Goal: Task Accomplishment & Management: Manage account settings

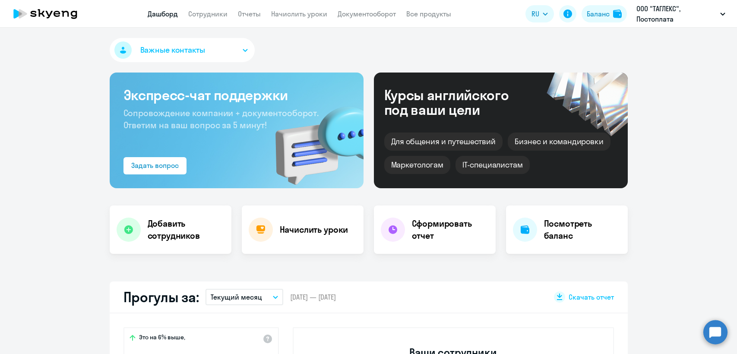
select select "30"
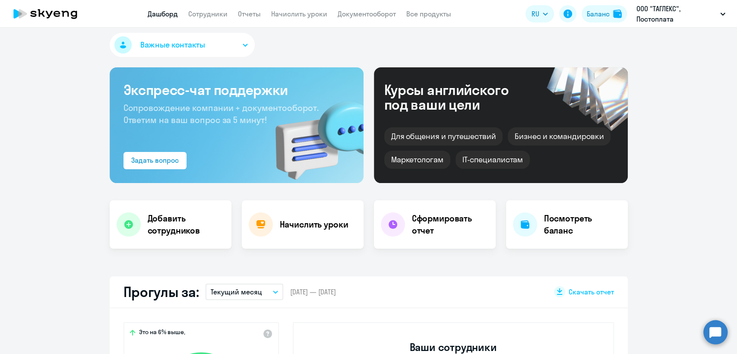
click at [348, 49] on div "Важные контакты" at bounding box center [369, 47] width 518 height 28
click at [718, 325] on circle at bounding box center [715, 332] width 24 height 24
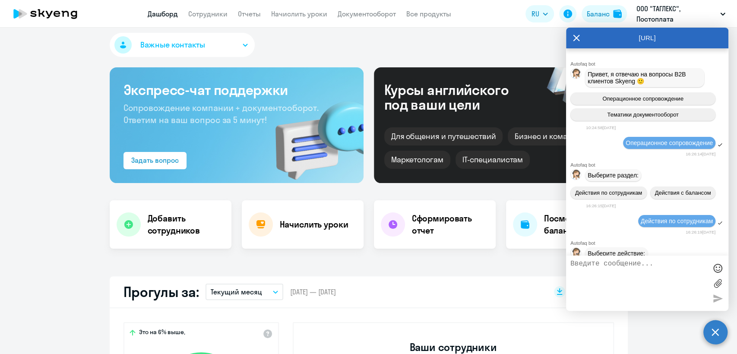
scroll to position [7849, 0]
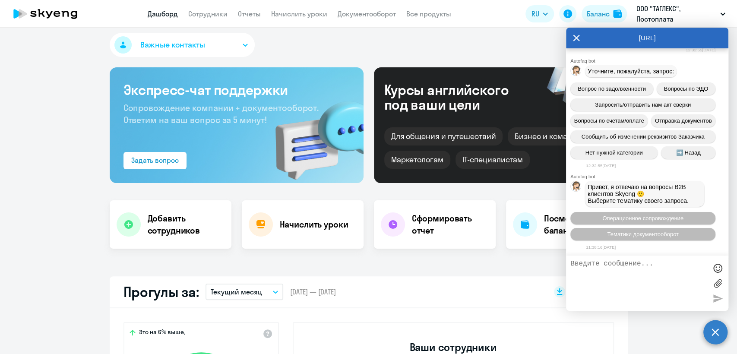
click at [714, 336] on circle at bounding box center [715, 332] width 24 height 24
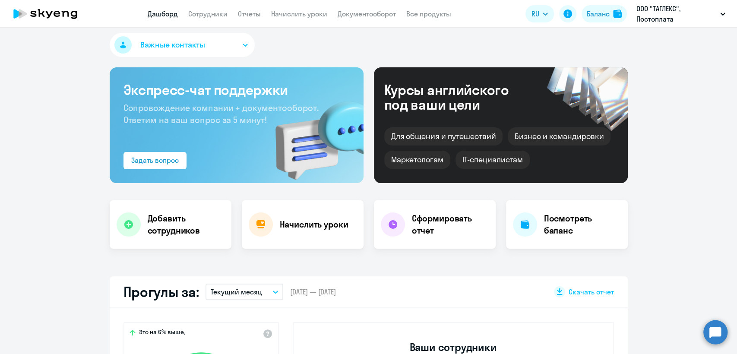
click at [714, 336] on circle at bounding box center [715, 332] width 24 height 24
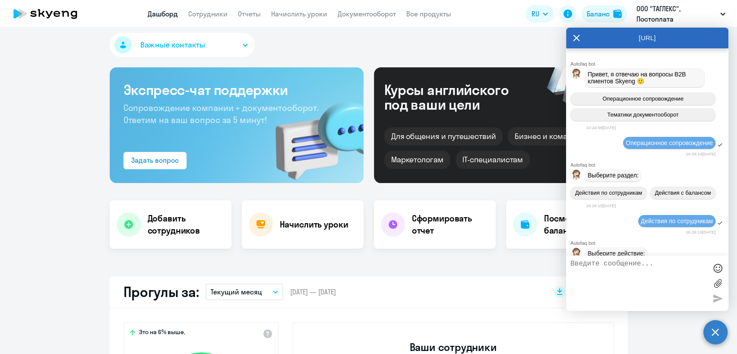
scroll to position [0, 0]
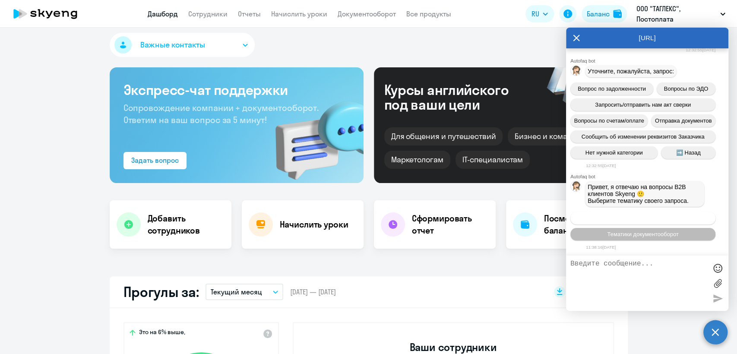
click at [658, 221] on span "Операционное сопровождение" at bounding box center [642, 218] width 81 height 6
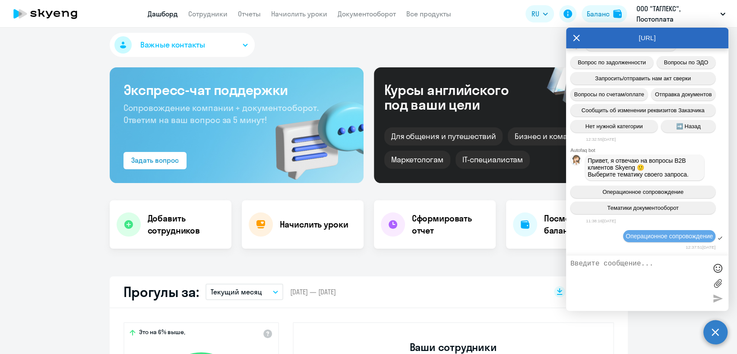
scroll to position [7942, 0]
click at [607, 275] on textarea at bounding box center [638, 283] width 136 height 47
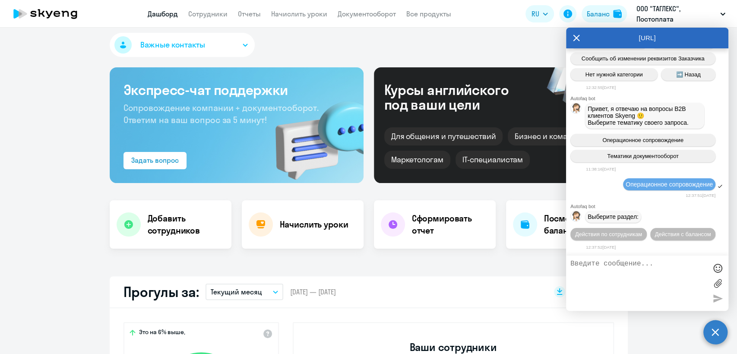
scroll to position [7894, 0]
click at [715, 335] on circle at bounding box center [715, 332] width 24 height 24
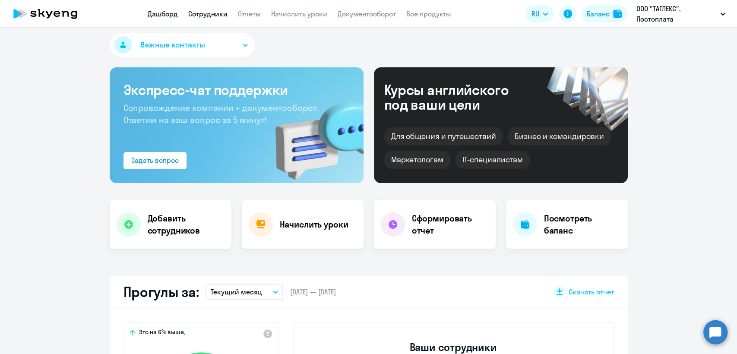
click at [203, 16] on link "Сотрудники" at bounding box center [207, 13] width 39 height 9
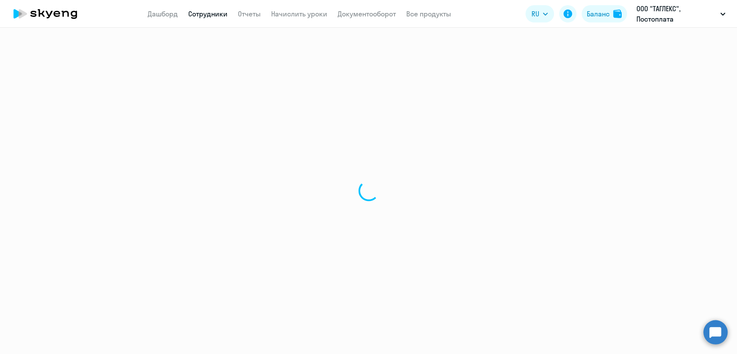
select select "30"
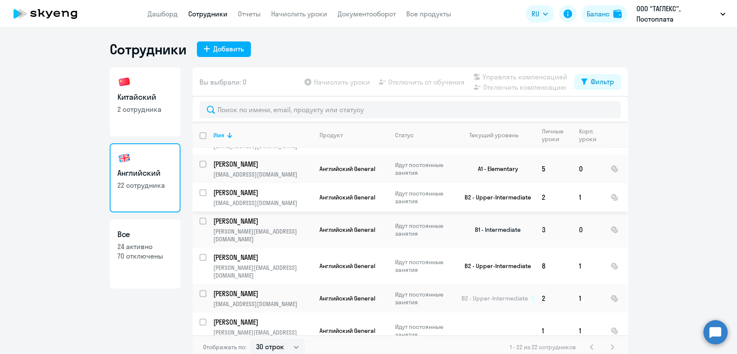
scroll to position [437, 0]
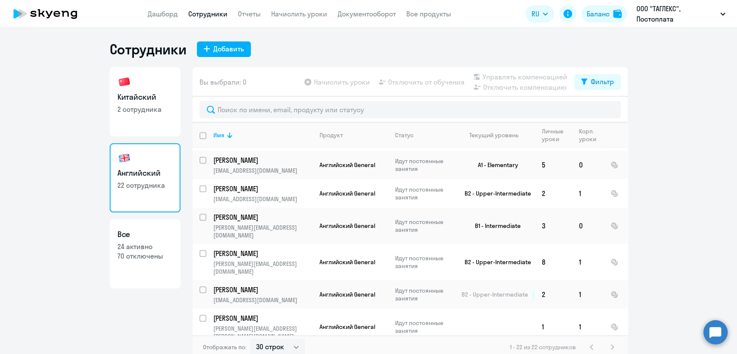
click at [137, 97] on h3 "Китайский" at bounding box center [144, 96] width 55 height 11
select select "30"
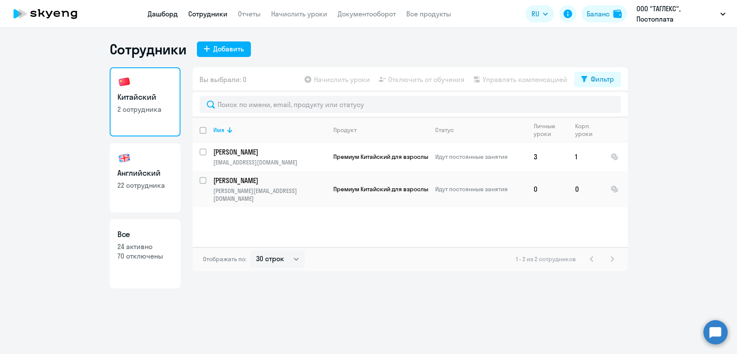
click at [159, 15] on link "Дашборд" at bounding box center [163, 13] width 30 height 9
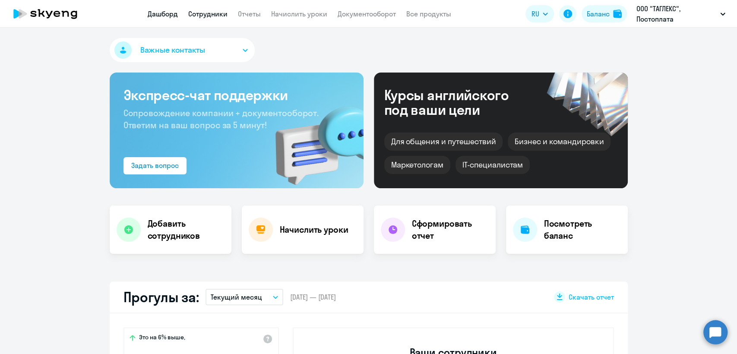
click at [205, 13] on link "Сотрудники" at bounding box center [207, 13] width 39 height 9
select select "30"
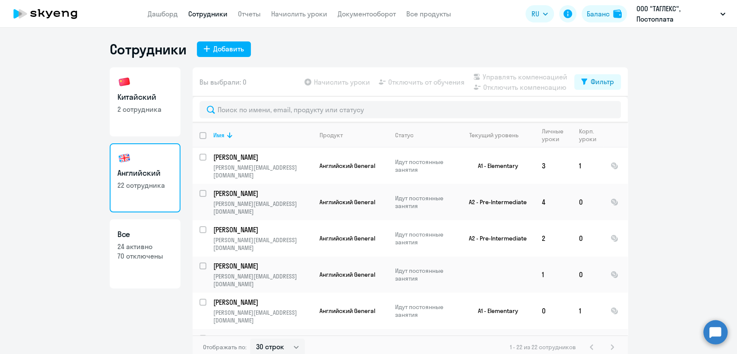
click at [136, 183] on p "22 сотрудника" at bounding box center [144, 184] width 55 height 9
click at [140, 108] on p "2 сотрудника" at bounding box center [144, 108] width 55 height 9
select select "30"
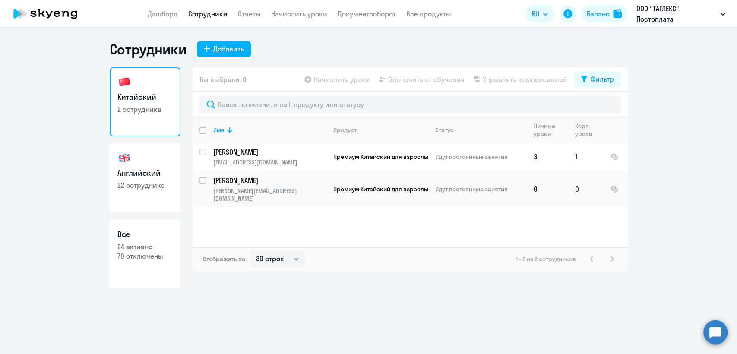
click at [145, 194] on link "Английский 22 сотрудника" at bounding box center [145, 177] width 71 height 69
select select "30"
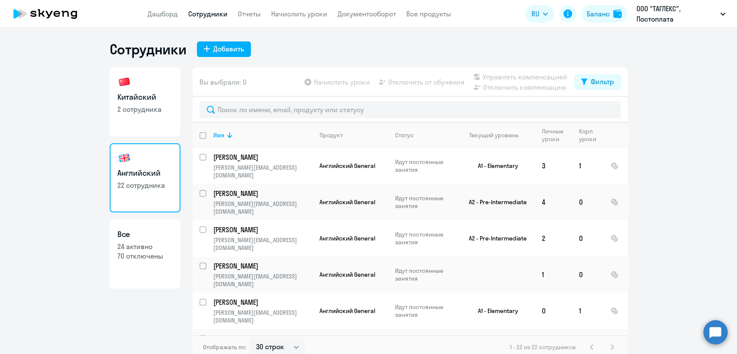
click at [137, 114] on link "Китайский 2 сотрудника" at bounding box center [145, 101] width 71 height 69
select select "30"
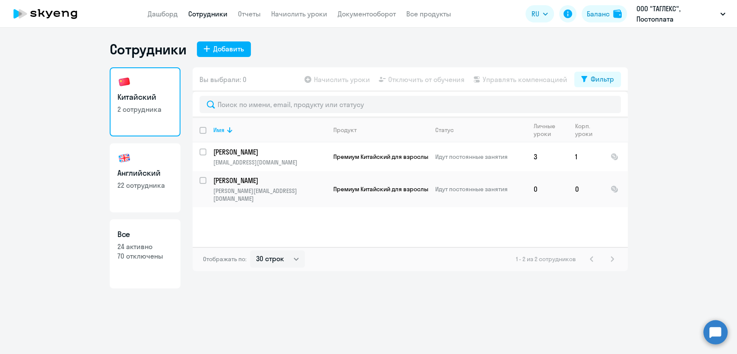
click at [143, 173] on h3 "Английский" at bounding box center [144, 172] width 55 height 11
select select "30"
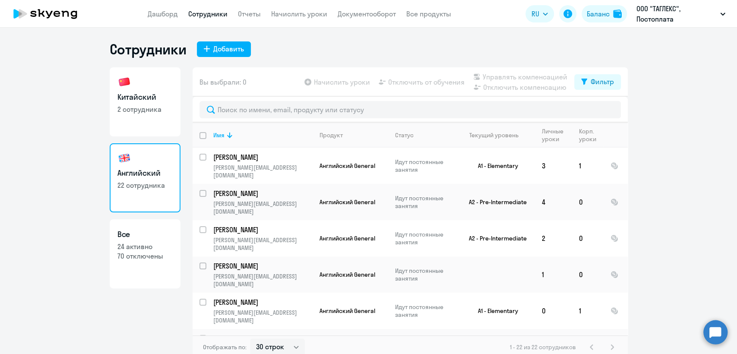
click at [135, 90] on link "Китайский 2 сотрудника" at bounding box center [145, 101] width 71 height 69
select select "30"
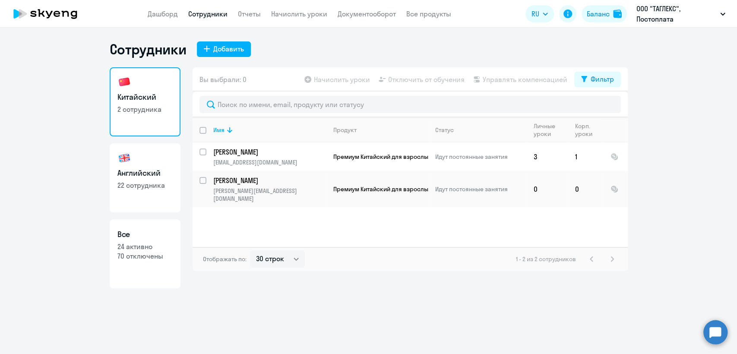
click at [217, 11] on link "Сотрудники" at bounding box center [207, 13] width 39 height 9
select select "30"
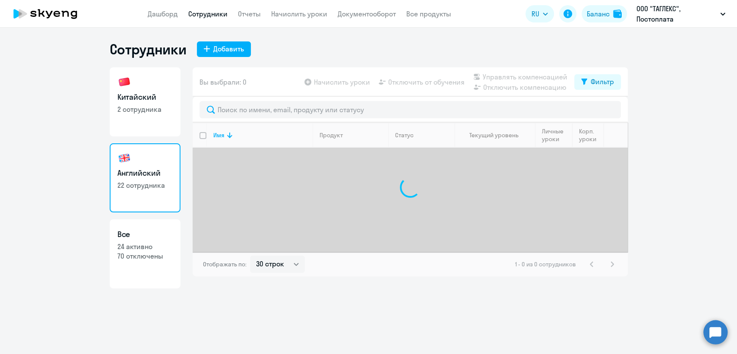
click at [214, 15] on link "Сотрудники" at bounding box center [207, 13] width 39 height 9
click at [221, 49] on div "Добавить" at bounding box center [228, 49] width 31 height 10
select select "english_adult_not_native_speaker"
select select "3"
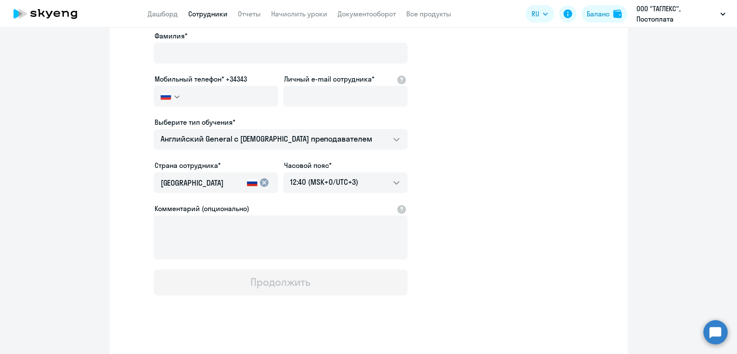
scroll to position [98, 0]
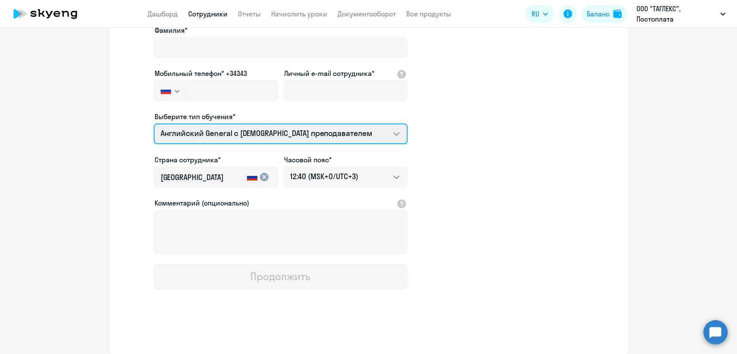
click at [267, 139] on select "Английский General с [DEMOGRAPHIC_DATA] преподавателем Английский General с [DE…" at bounding box center [281, 133] width 254 height 21
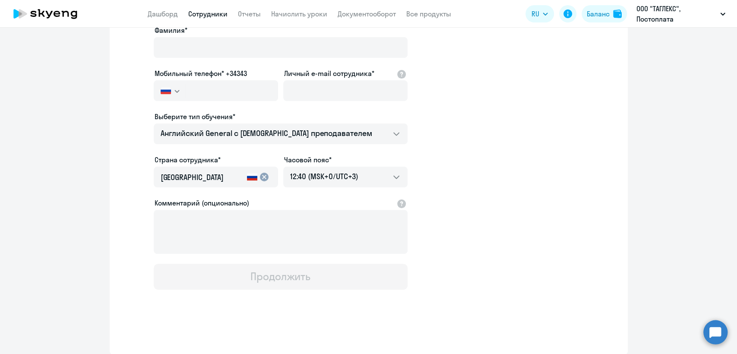
click at [507, 196] on app-new-student-form "Имя и отчество* Добавить себя как ученика [PERSON_NAME]* Мобильный телефон* +34…" at bounding box center [368, 136] width 490 height 308
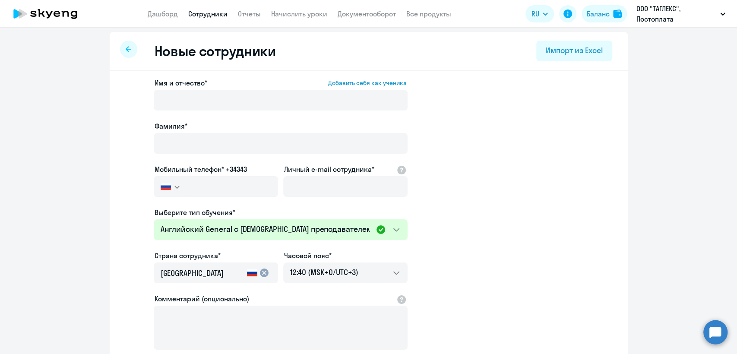
scroll to position [0, 0]
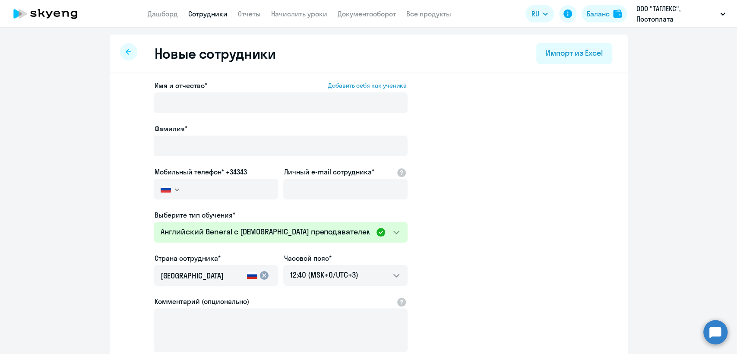
click at [210, 15] on link "Сотрудники" at bounding box center [207, 13] width 39 height 9
select select "30"
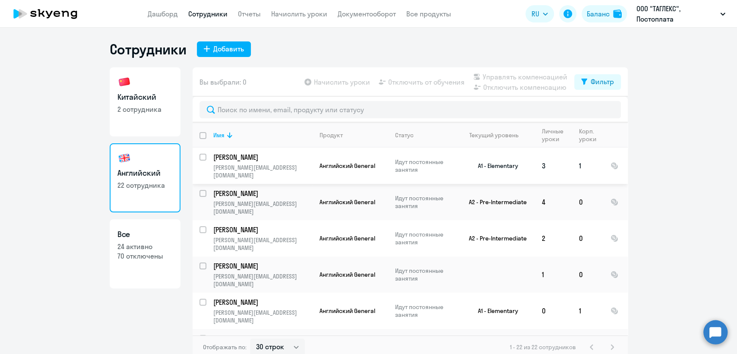
click at [199, 156] on input "select row 39987518" at bounding box center [207, 162] width 17 height 17
checkbox input "true"
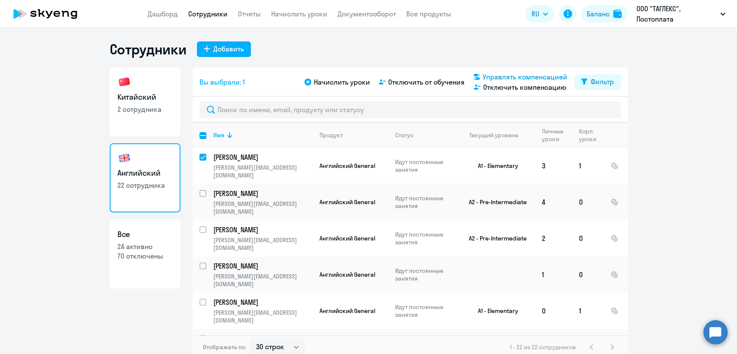
click at [514, 80] on span "Управлять компенсацией" at bounding box center [524, 77] width 85 height 10
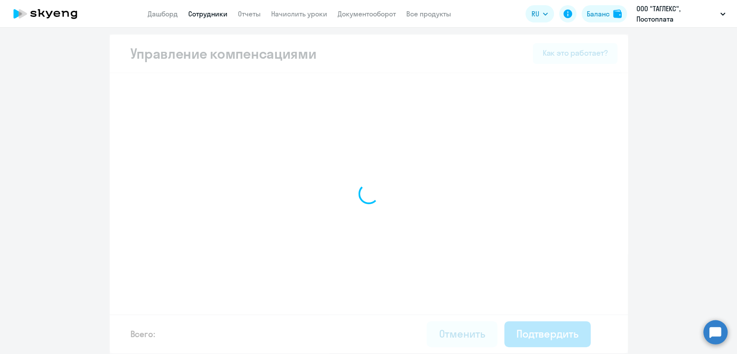
select select "MONTHLY"
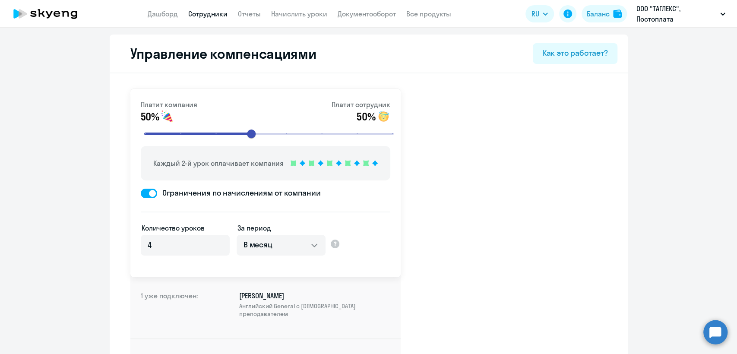
click at [221, 12] on link "Сотрудники" at bounding box center [207, 13] width 39 height 9
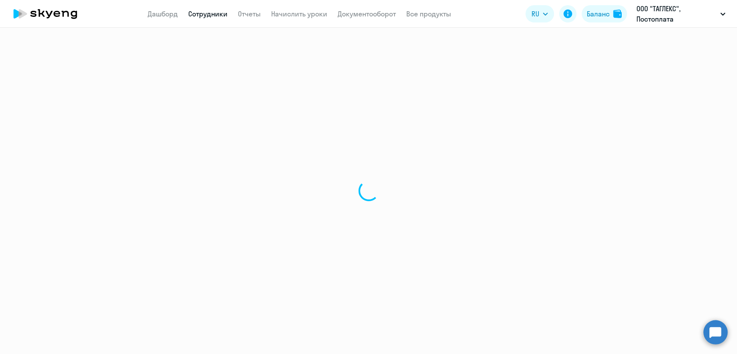
select select "30"
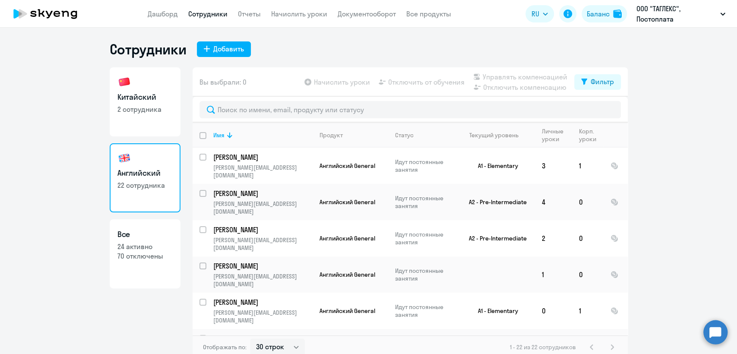
click at [164, 115] on link "Китайский 2 сотрудника" at bounding box center [145, 101] width 71 height 69
select select "30"
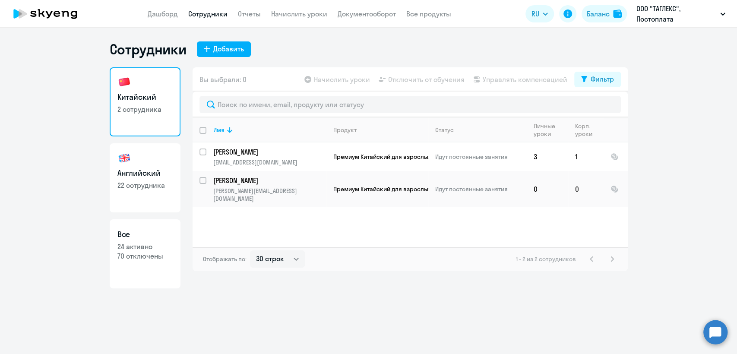
click at [218, 14] on link "Сотрудники" at bounding box center [207, 13] width 39 height 9
select select "30"
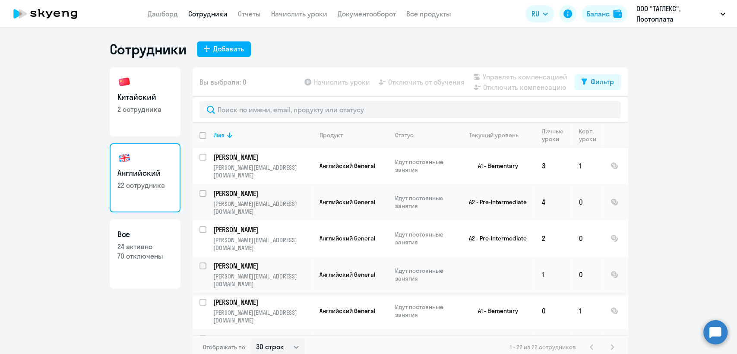
scroll to position [48, 0]
